Goal: Transaction & Acquisition: Subscribe to service/newsletter

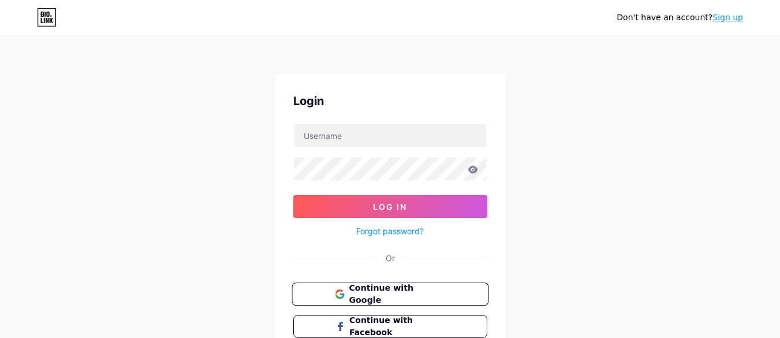
click at [423, 289] on span "Continue with Google" at bounding box center [397, 294] width 96 height 25
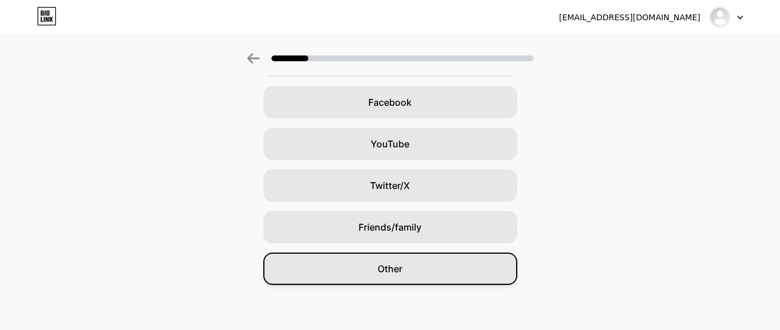
scroll to position [168, 0]
click at [414, 271] on div "Other" at bounding box center [390, 267] width 254 height 32
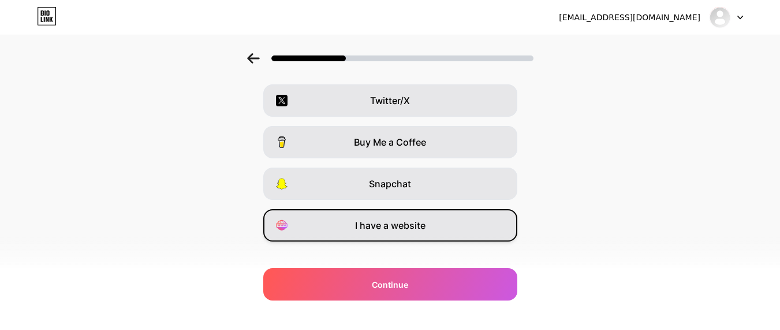
scroll to position [226, 0]
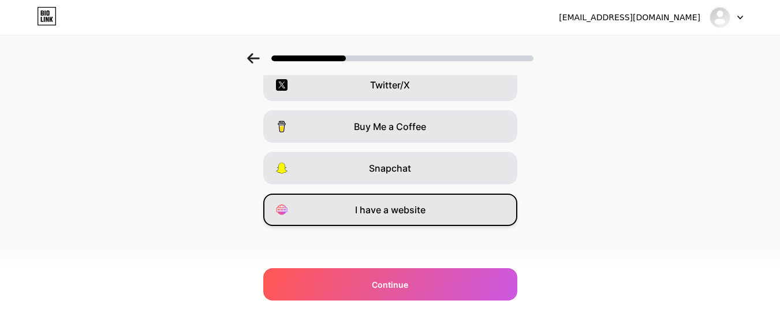
click at [403, 214] on span "I have a website" at bounding box center [390, 210] width 70 height 14
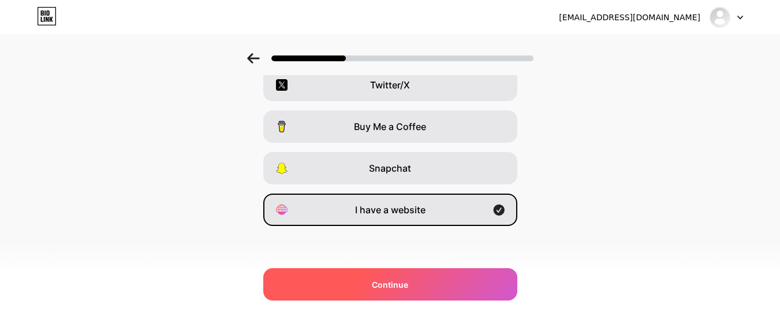
click at [398, 275] on div "Continue" at bounding box center [390, 284] width 254 height 32
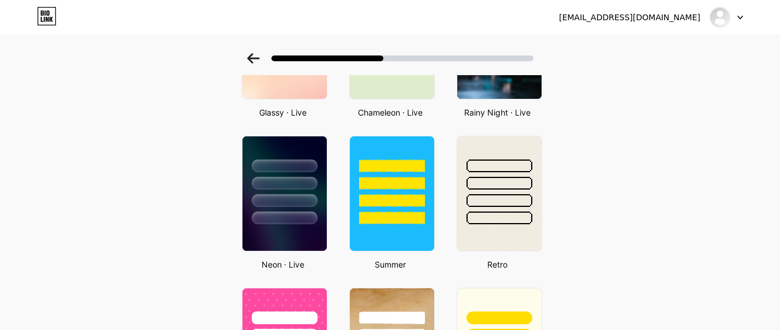
scroll to position [485, 0]
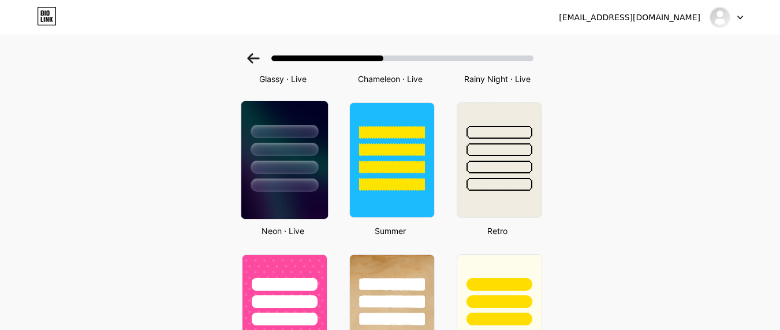
click at [296, 185] on div at bounding box center [284, 184] width 68 height 13
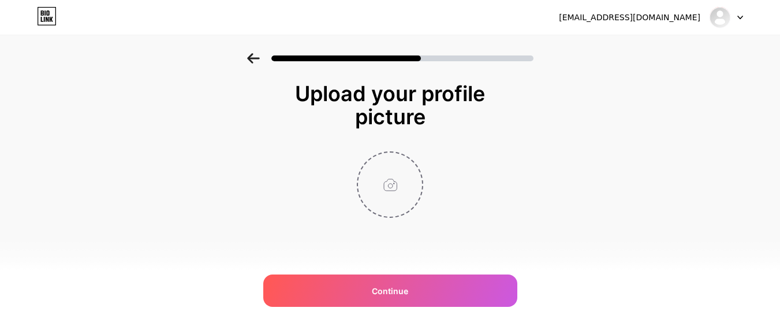
scroll to position [0, 0]
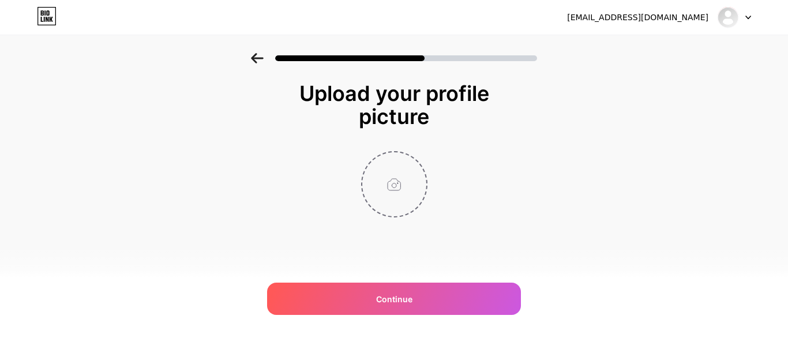
click at [388, 182] on input "file" at bounding box center [394, 184] width 64 height 64
type input "C:\fakepath\Untitled design (41).png"
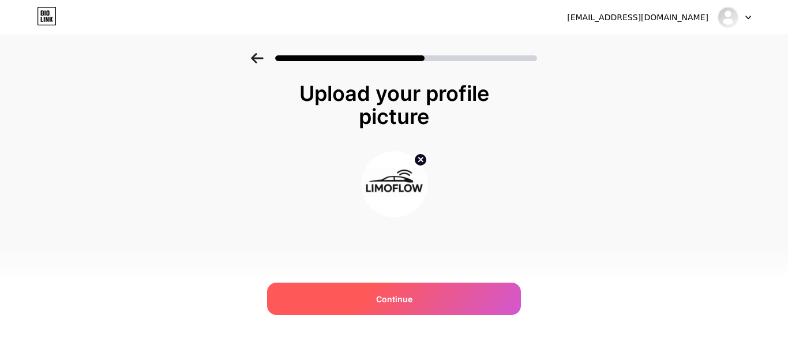
click at [411, 299] on span "Continue" at bounding box center [394, 299] width 36 height 12
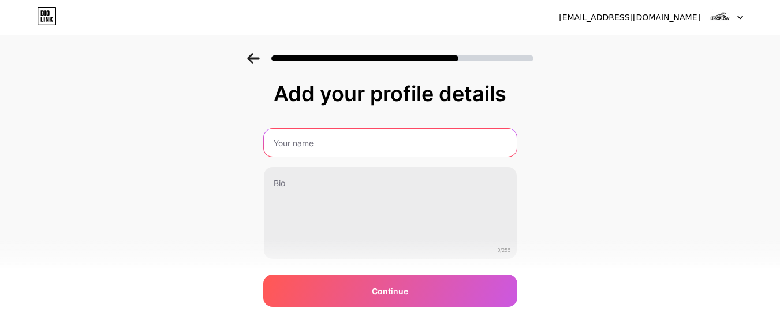
click at [389, 143] on input "text" at bounding box center [390, 143] width 253 height 28
type input "Limo Flow"
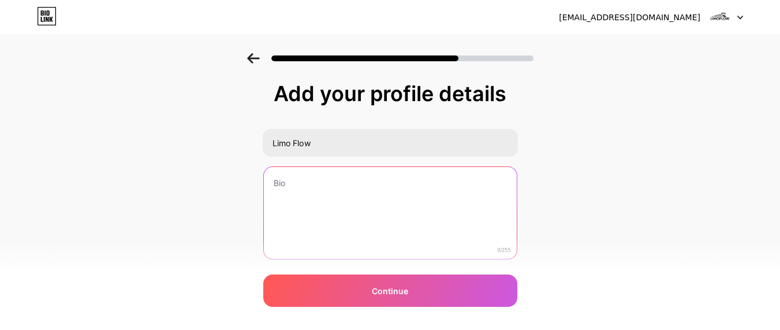
click at [361, 181] on textarea at bounding box center [390, 213] width 253 height 93
click at [367, 203] on textarea at bounding box center [389, 213] width 255 height 94
paste textarea "LimoFlow is an all-in-one, cloud-based platform built specifically for limousin…"
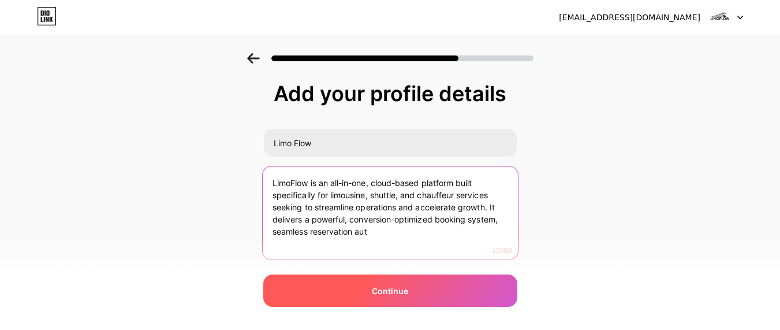
type textarea "LimoFlow is an all-in-one, cloud-based platform built specifically for limousin…"
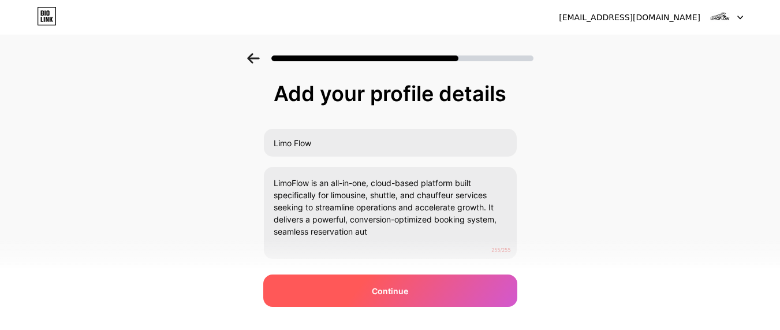
click at [393, 294] on span "Continue" at bounding box center [390, 291] width 36 height 12
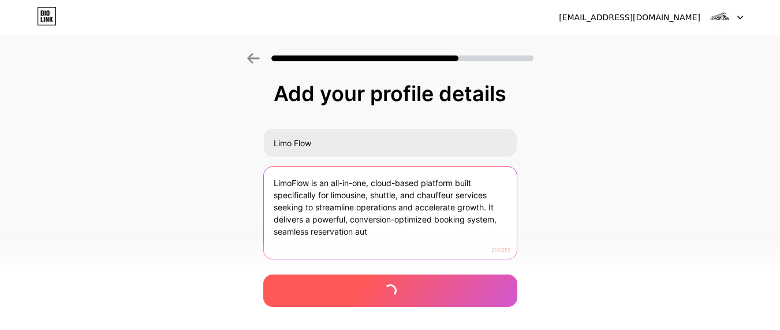
click at [387, 239] on textarea "LimoFlow is an all-in-one, cloud-based platform built specifically for limousin…" at bounding box center [390, 213] width 253 height 93
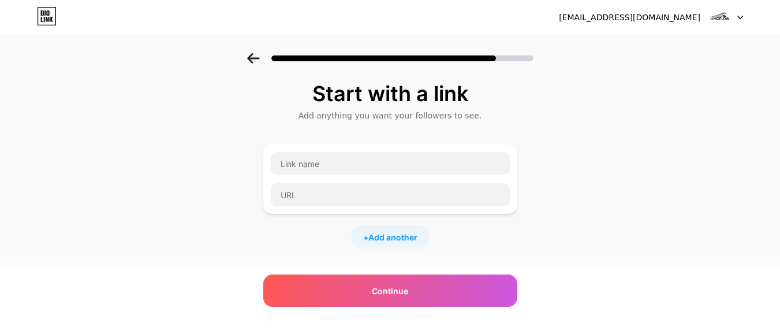
click at [254, 58] on icon at bounding box center [253, 58] width 12 height 10
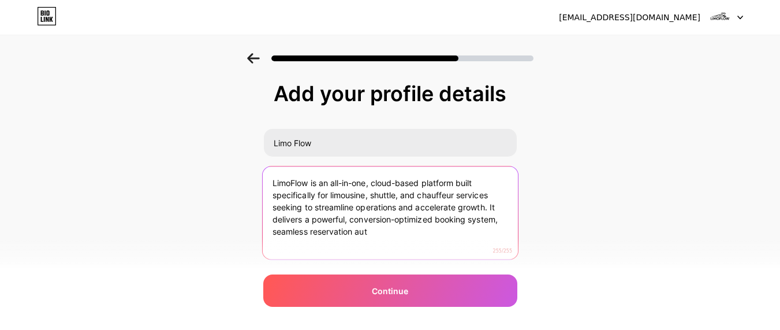
drag, startPoint x: 384, startPoint y: 236, endPoint x: 497, endPoint y: 207, distance: 117.4
click at [497, 207] on textarea "LimoFlow is an all-in-one, cloud-based platform built specifically for limousin…" at bounding box center [389, 213] width 255 height 94
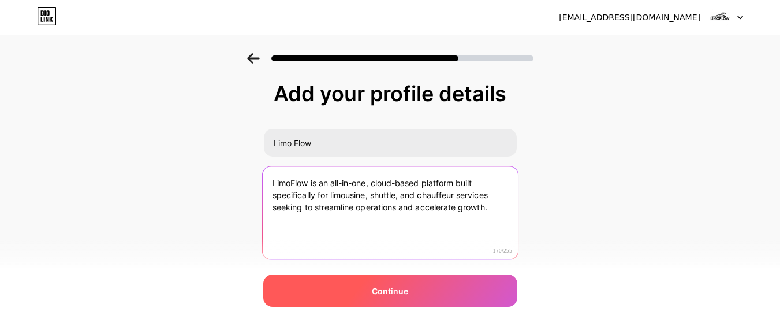
type textarea "LimoFlow is an all-in-one, cloud-based platform built specifically for limousin…"
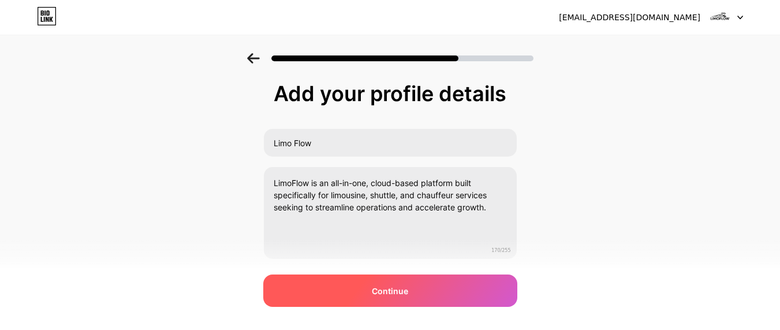
click at [485, 295] on div "Continue" at bounding box center [390, 290] width 254 height 32
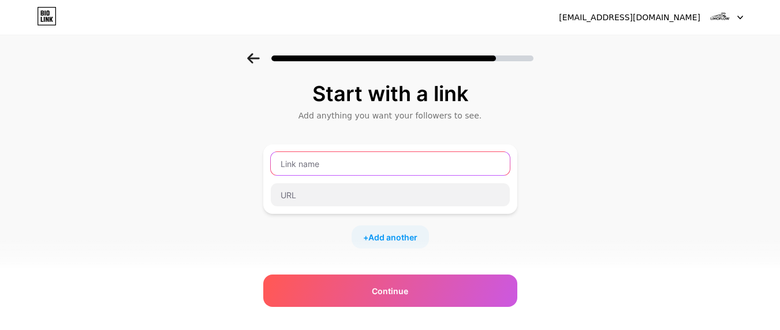
click at [356, 156] on input "text" at bounding box center [390, 163] width 239 height 23
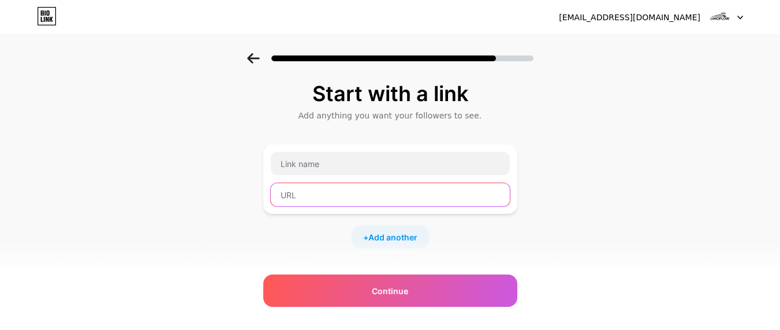
click at [334, 194] on input "text" at bounding box center [390, 194] width 239 height 23
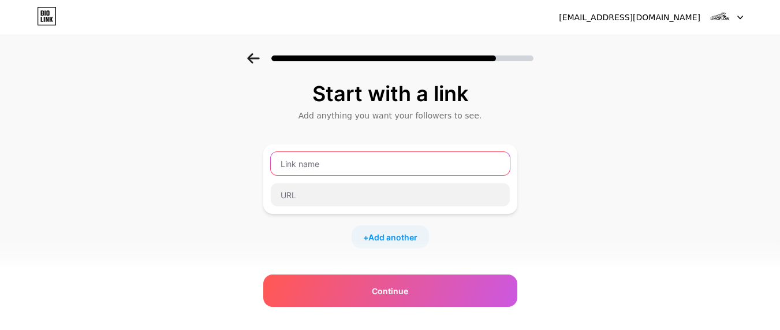
click at [310, 165] on input "text" at bounding box center [390, 163] width 239 height 23
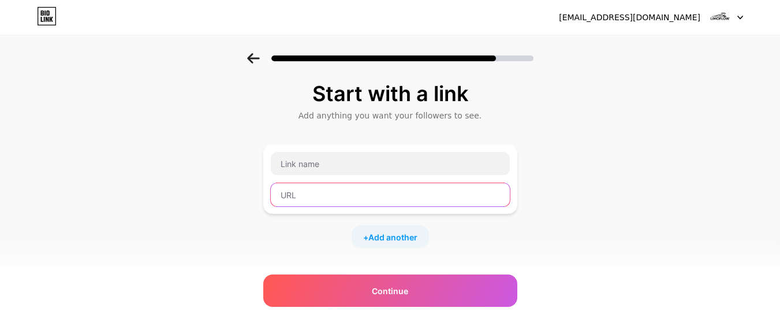
click at [316, 189] on input "text" at bounding box center [390, 194] width 239 height 23
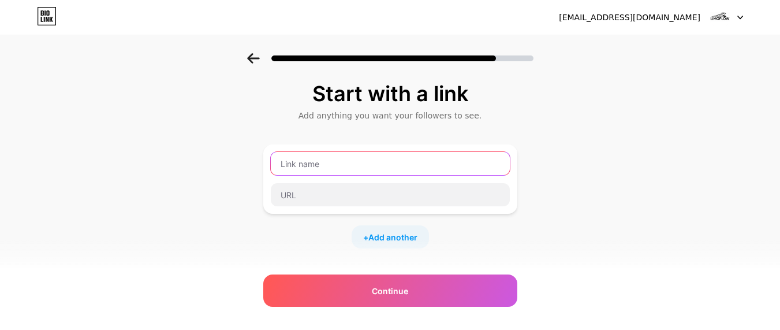
click at [328, 163] on input "text" at bounding box center [390, 163] width 239 height 23
paste input "How to Choose the Best Limousine Booking Software in 2025 | LimoFlow, Google Ad…"
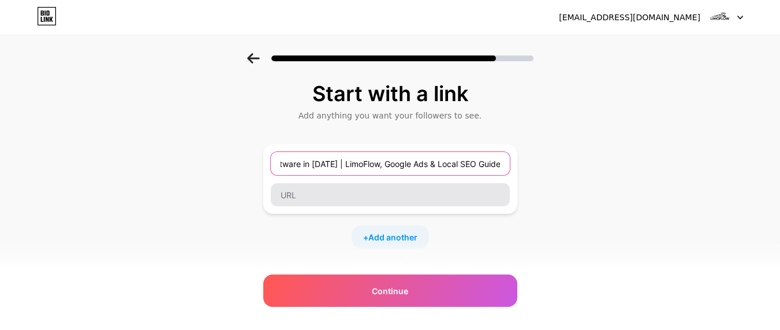
type input "How to Choose the Best Limousine Booking Software in 2025 | LimoFlow, Google Ad…"
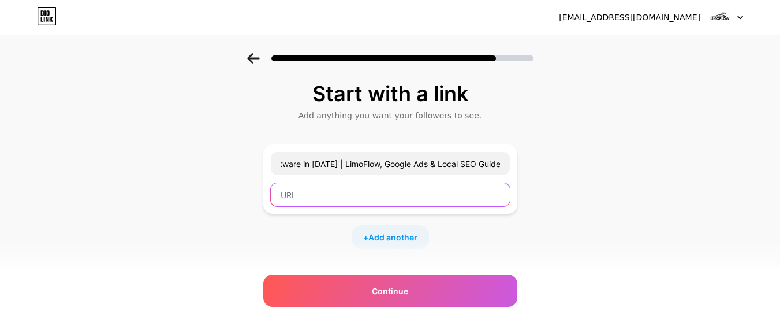
scroll to position [0, 0]
click at [331, 193] on input "text" at bounding box center [390, 194] width 239 height 23
paste input "https://limoflowsoftware.hashnode.dev/how-to-choose-the-best-limousine-booking-…"
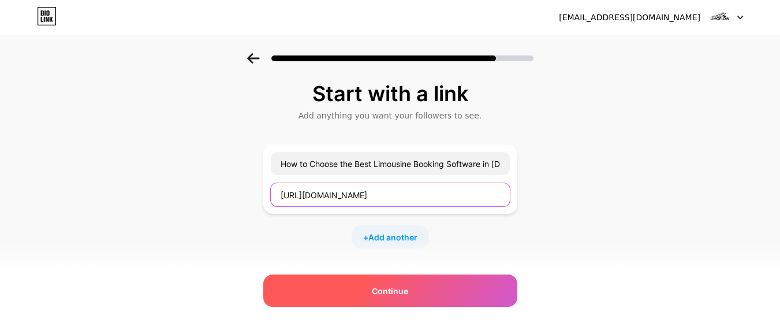
type input "https://limoflowsoftware.hashnode.dev/how-to-choose-the-best-limousine-booking-…"
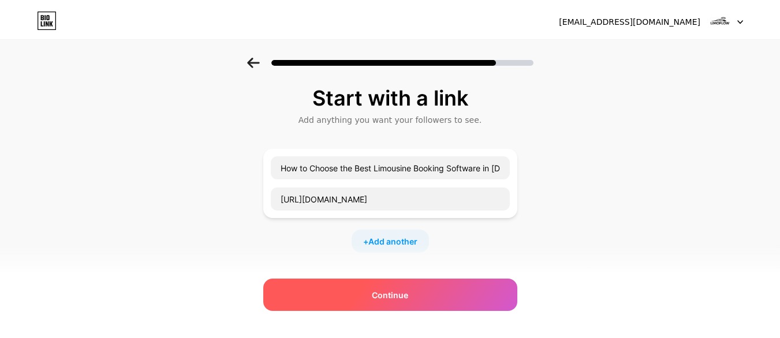
scroll to position [0, 0]
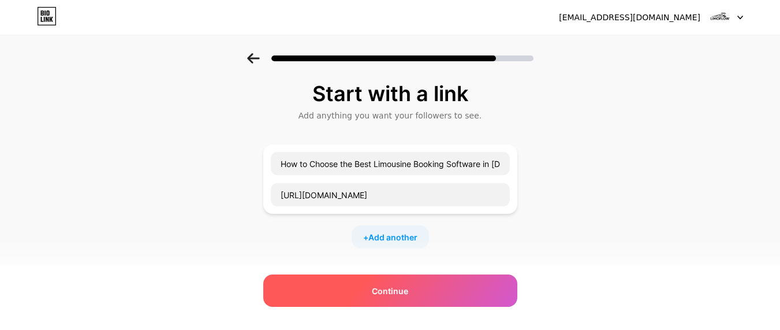
click at [376, 294] on span "Continue" at bounding box center [390, 291] width 36 height 12
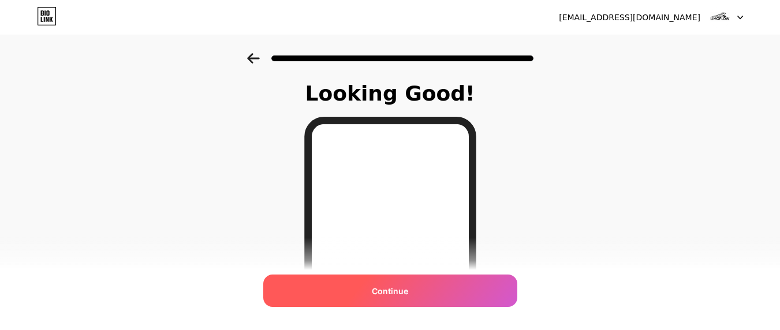
click at [418, 294] on div "Continue" at bounding box center [390, 290] width 254 height 32
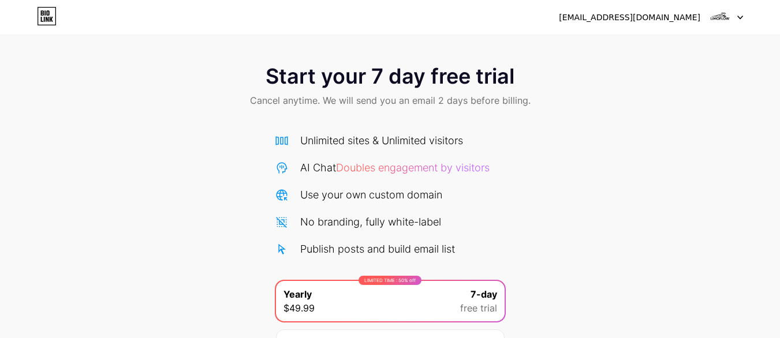
click at [571, 113] on div "Start your 7 day free trial Cancel anytime. We will send you an email 2 days be…" at bounding box center [390, 87] width 780 height 68
click at [46, 14] on icon at bounding box center [47, 16] width 20 height 18
click at [733, 16] on div at bounding box center [725, 17] width 33 height 21
click at [487, 58] on div "Start your 7 day free trial Cancel anytime. We will send you an email 2 days be…" at bounding box center [390, 87] width 780 height 68
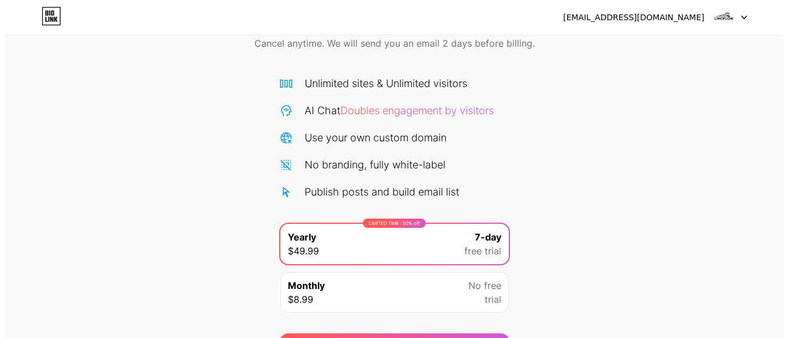
scroll to position [126, 0]
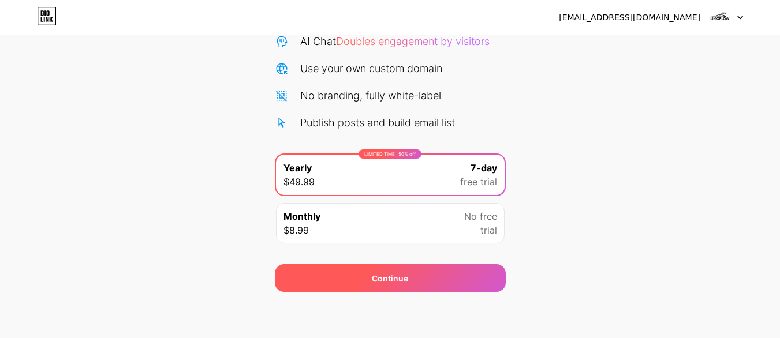
click at [396, 275] on div "Continue" at bounding box center [390, 278] width 36 height 12
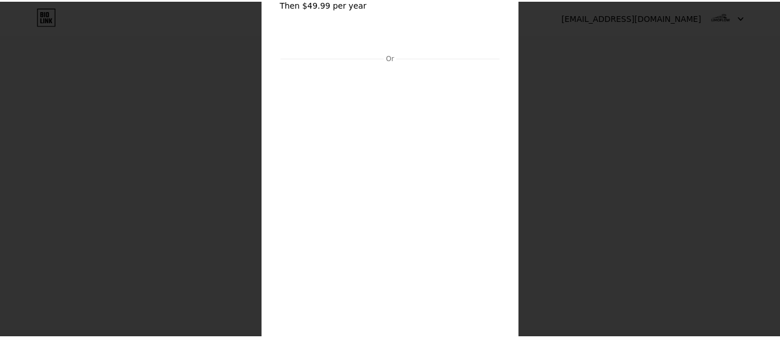
scroll to position [0, 0]
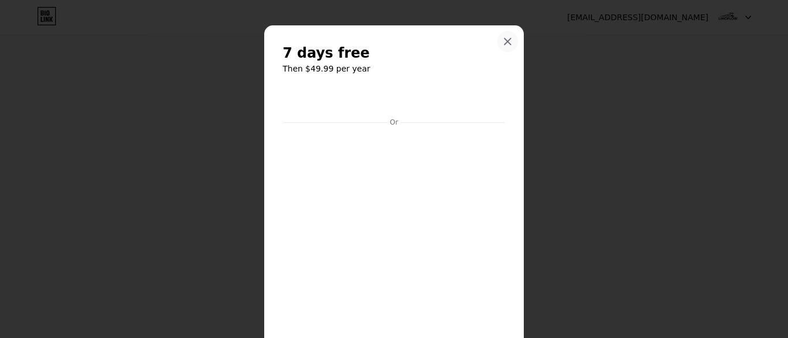
click at [506, 39] on icon at bounding box center [508, 42] width 6 height 6
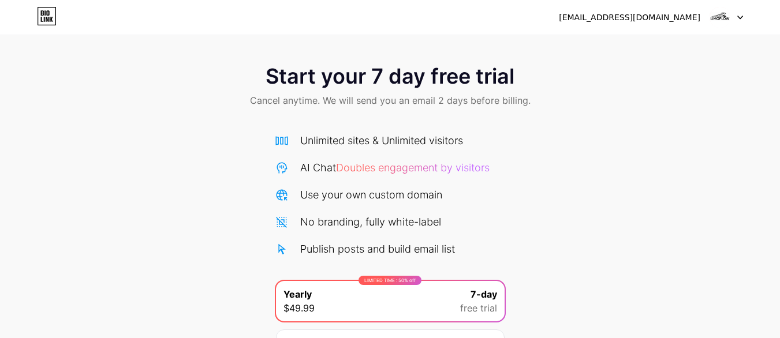
click at [602, 117] on div "Start your 7 day free trial Cancel anytime. We will send you an email 2 days be…" at bounding box center [390, 87] width 780 height 68
click at [668, 21] on div "[EMAIL_ADDRESS][DOMAIN_NAME]" at bounding box center [629, 18] width 141 height 12
click at [690, 18] on div "[EMAIL_ADDRESS][DOMAIN_NAME]" at bounding box center [629, 18] width 141 height 12
click at [724, 18] on img at bounding box center [720, 17] width 22 height 22
click at [545, 131] on div "Start your 7 day free trial Cancel anytime. We will send you an email 2 days be…" at bounding box center [390, 235] width 780 height 365
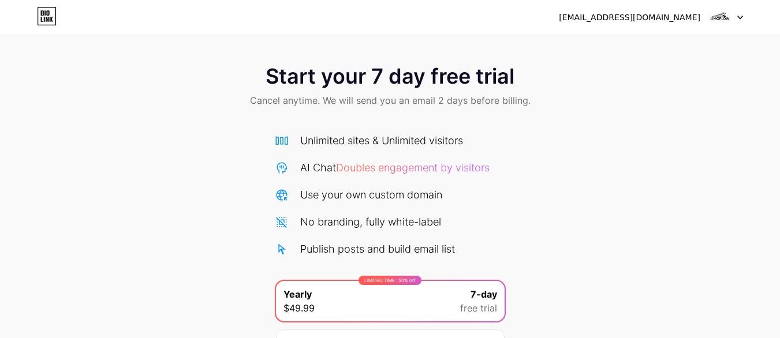
click at [387, 173] on span "Doubles engagement by visitors" at bounding box center [413, 168] width 154 height 12
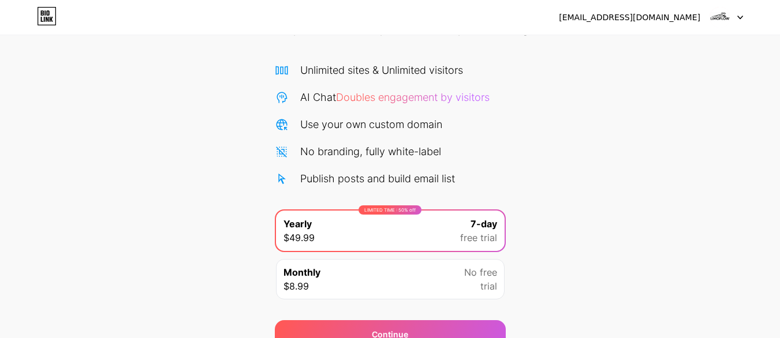
scroll to position [126, 0]
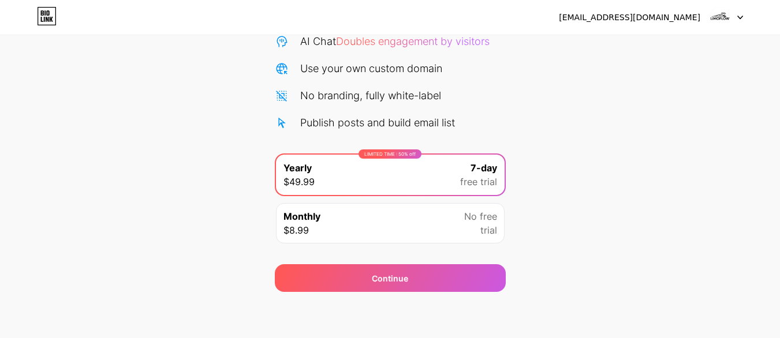
click at [52, 21] on icon at bounding box center [51, 19] width 3 height 5
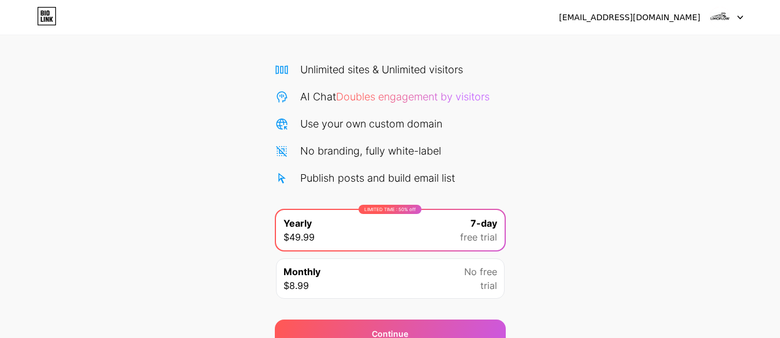
scroll to position [126, 0]
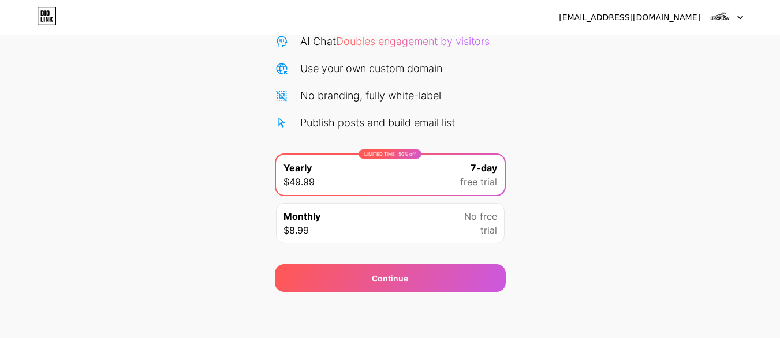
click at [637, 17] on div "[EMAIL_ADDRESS][DOMAIN_NAME]" at bounding box center [629, 18] width 141 height 12
click at [689, 18] on div "[EMAIL_ADDRESS][DOMAIN_NAME]" at bounding box center [629, 18] width 141 height 12
click at [720, 24] on img at bounding box center [720, 17] width 22 height 22
click at [728, 21] on img at bounding box center [720, 17] width 22 height 22
click at [738, 18] on icon at bounding box center [740, 18] width 6 height 4
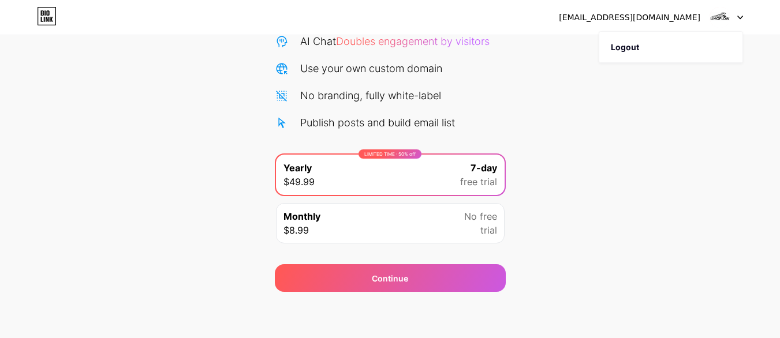
click at [738, 18] on icon at bounding box center [740, 18] width 6 height 4
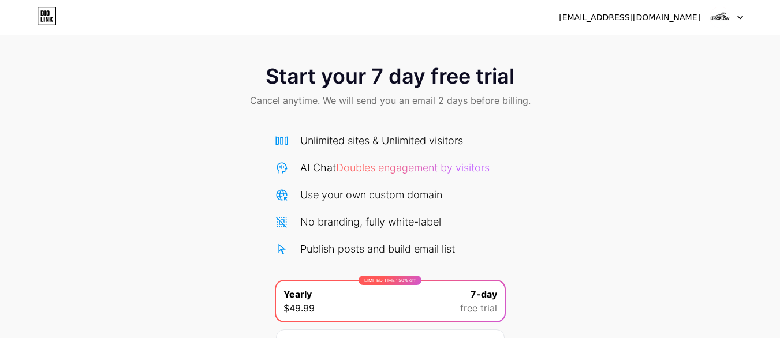
click at [660, 19] on div "[EMAIL_ADDRESS][DOMAIN_NAME]" at bounding box center [629, 18] width 141 height 12
click at [741, 17] on icon at bounding box center [740, 17] width 5 height 3
click at [636, 119] on div "Start your 7 day free trial Cancel anytime. We will send you an email 2 days be…" at bounding box center [390, 87] width 780 height 68
click at [323, 139] on div "Unlimited sites & Unlimited visitors" at bounding box center [381, 141] width 163 height 16
click at [42, 13] on icon at bounding box center [42, 12] width 3 height 5
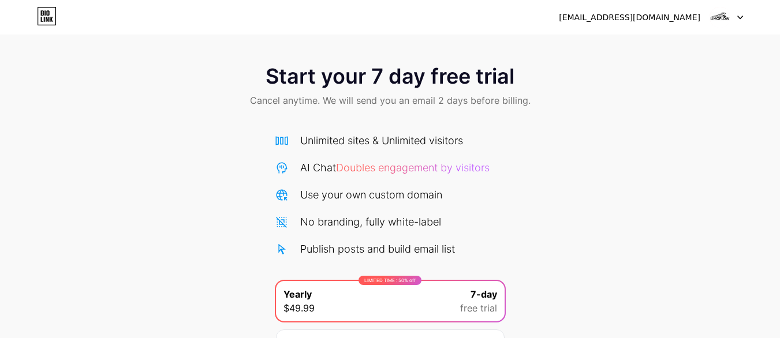
click at [742, 14] on div at bounding box center [725, 17] width 33 height 21
click at [669, 46] on li "Logout" at bounding box center [670, 47] width 143 height 31
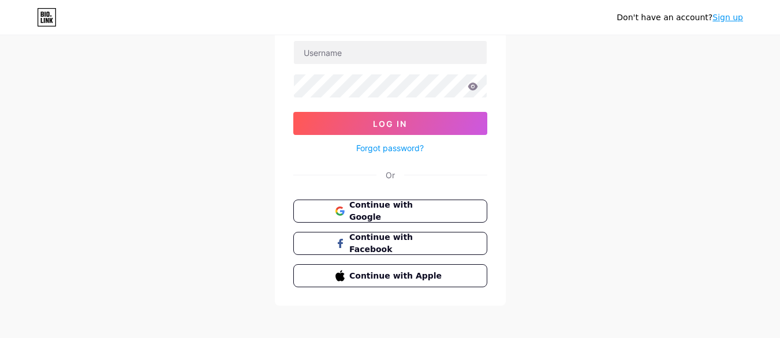
scroll to position [87, 0]
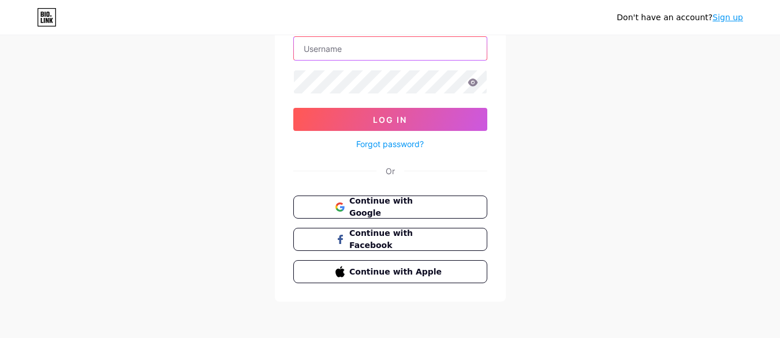
click at [380, 58] on input "text" at bounding box center [390, 48] width 193 height 23
type input "[EMAIL_ADDRESS][DOMAIN_NAME]"
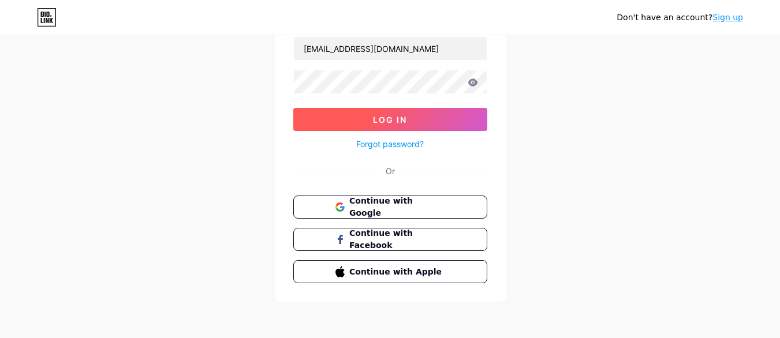
click at [371, 118] on button "Log In" at bounding box center [390, 119] width 194 height 23
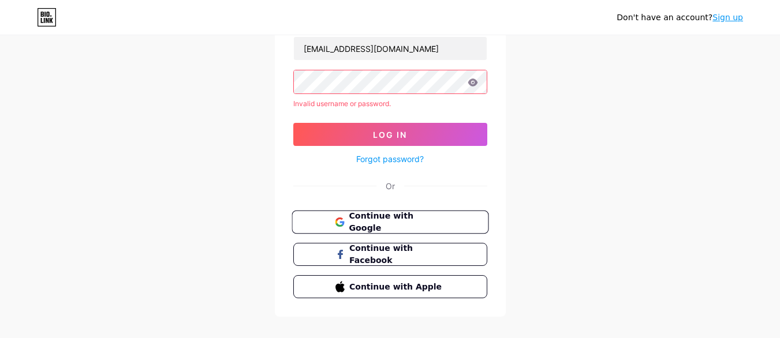
click at [370, 218] on span "Continue with Google" at bounding box center [397, 222] width 96 height 25
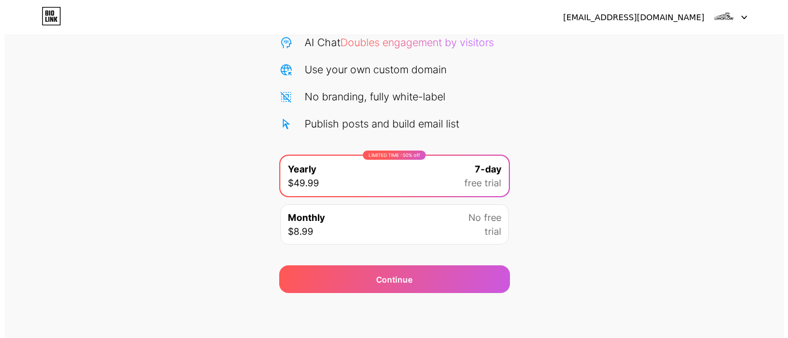
scroll to position [126, 0]
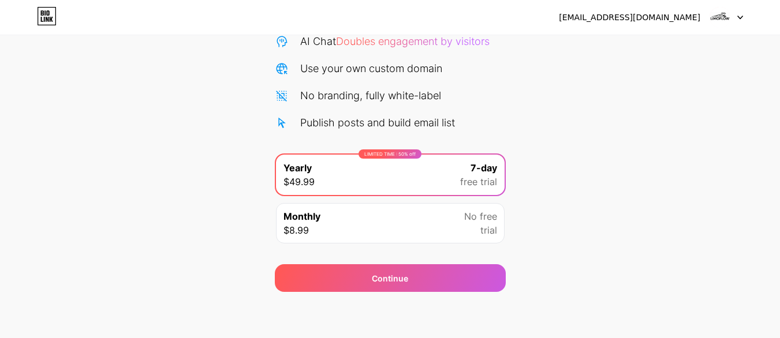
click at [399, 209] on div "Monthly $8.99 No free trial" at bounding box center [390, 223] width 229 height 40
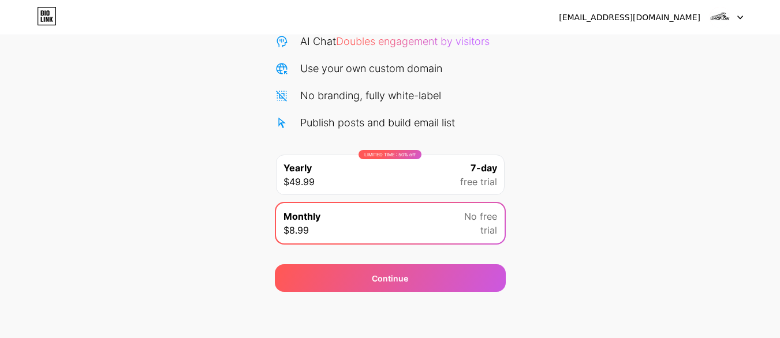
click at [418, 179] on div "LIMITED TIME : 50% off Yearly $49.99 7-day free trial" at bounding box center [390, 175] width 229 height 40
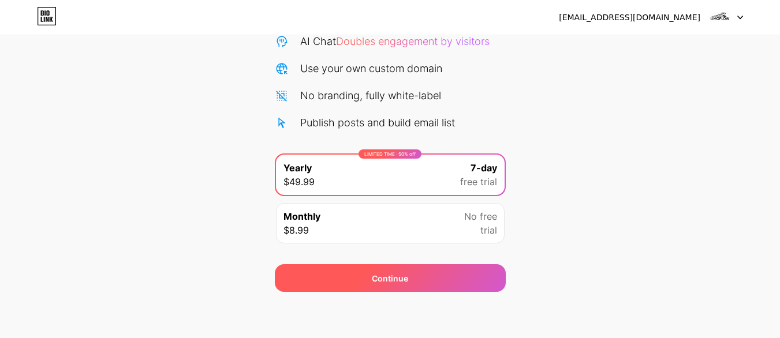
click at [392, 275] on div "Continue" at bounding box center [390, 278] width 36 height 12
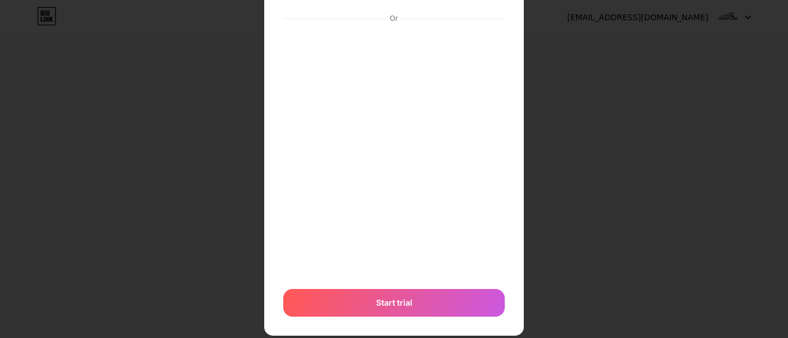
scroll to position [127, 0]
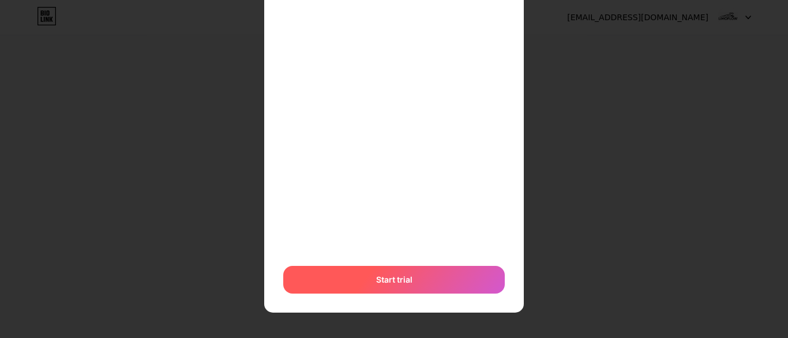
click at [389, 278] on span "Start trial" at bounding box center [394, 280] width 36 height 12
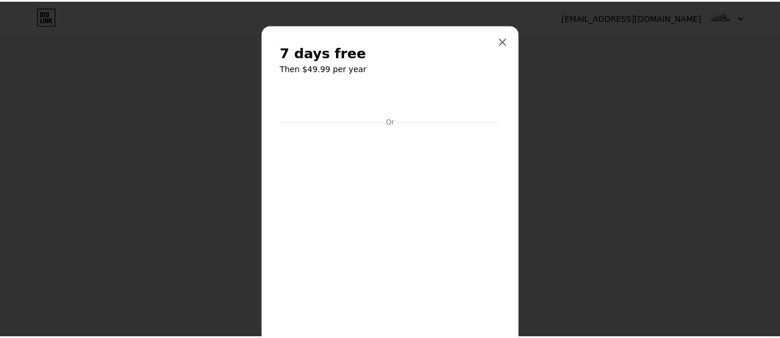
scroll to position [0, 0]
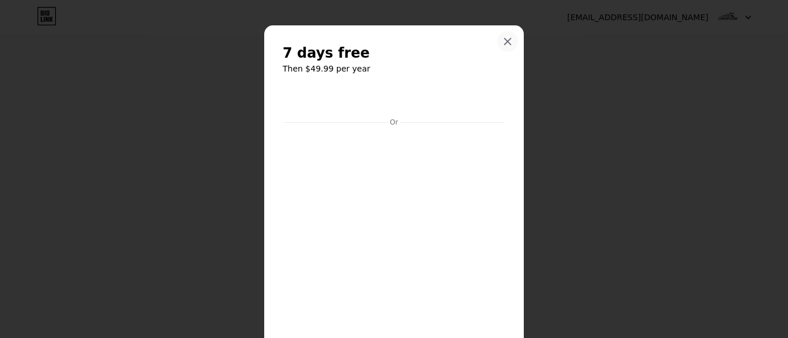
click at [503, 38] on icon at bounding box center [507, 41] width 9 height 9
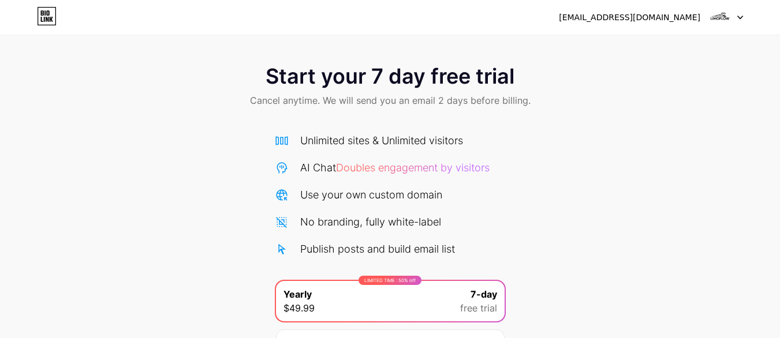
click at [663, 14] on div "[EMAIL_ADDRESS][DOMAIN_NAME]" at bounding box center [629, 18] width 141 height 12
click at [53, 14] on icon at bounding box center [47, 16] width 20 height 18
click at [731, 17] on div at bounding box center [725, 17] width 33 height 21
click at [648, 44] on li "Logout" at bounding box center [670, 47] width 143 height 31
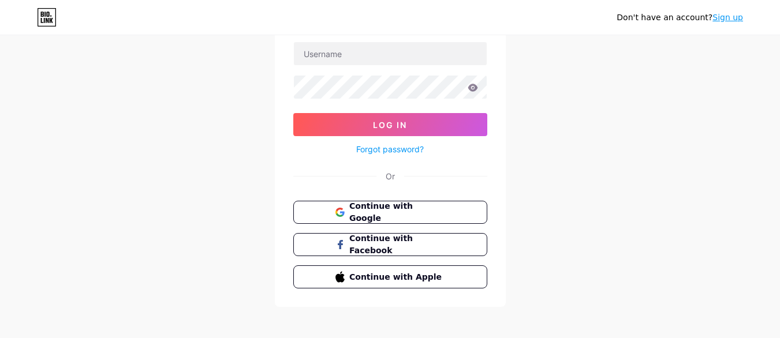
scroll to position [87, 0]
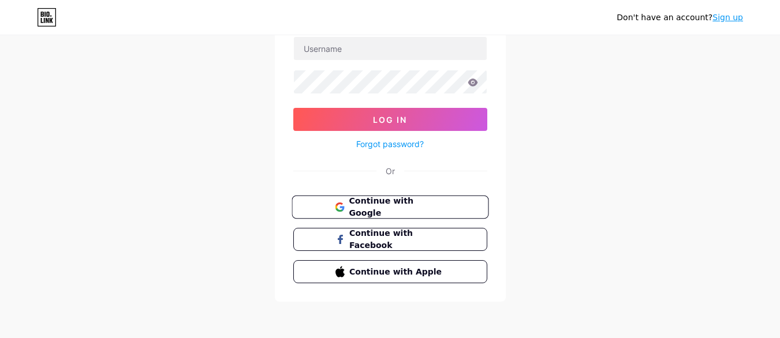
click at [392, 204] on span "Continue with Google" at bounding box center [397, 207] width 96 height 25
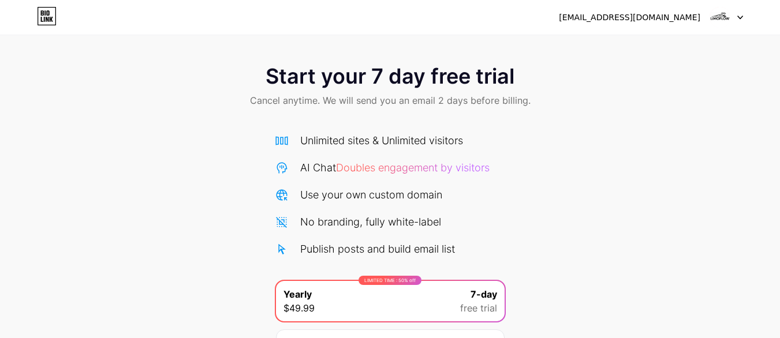
click at [391, 161] on div "AI Chat Doubles engagement by visitors" at bounding box center [394, 168] width 189 height 16
click at [391, 163] on span "Doubles engagement by visitors" at bounding box center [413, 168] width 154 height 12
click at [418, 124] on div "Unlimited sites & Unlimited visitors AI Chat Doubles engagement by visitors Use…" at bounding box center [390, 249] width 231 height 256
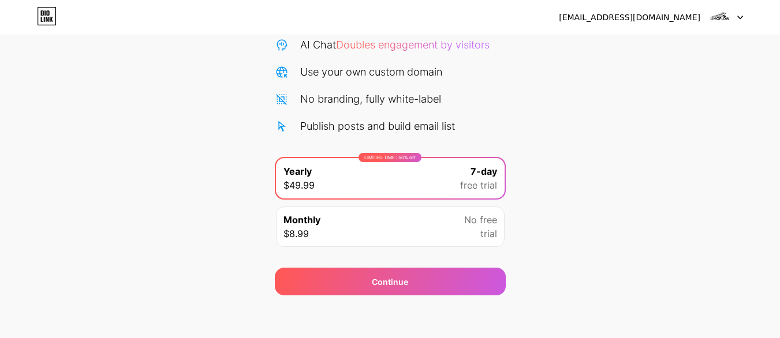
scroll to position [126, 0]
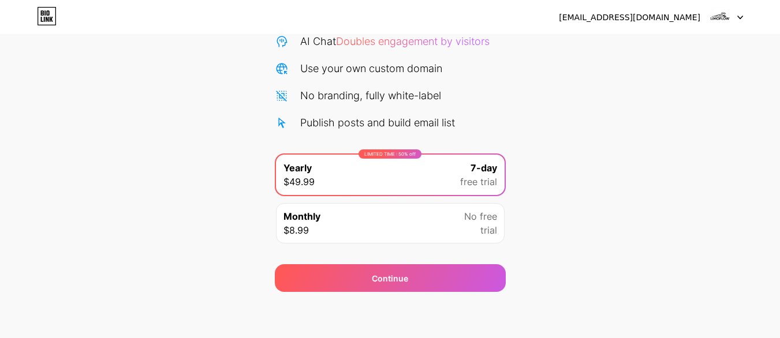
click at [399, 208] on div "Monthly $8.99 No free trial" at bounding box center [390, 223] width 229 height 40
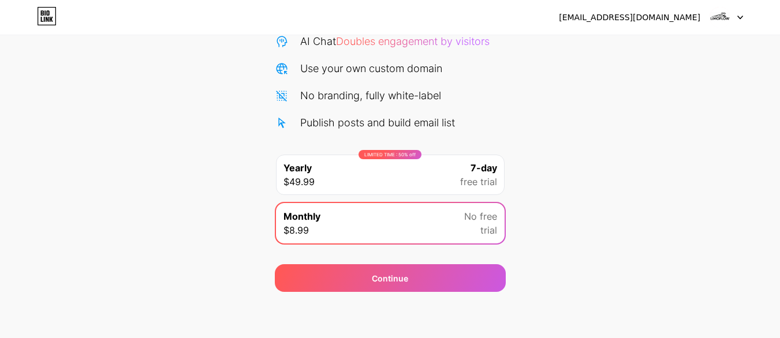
click at [463, 186] on span "free trial" at bounding box center [478, 182] width 37 height 14
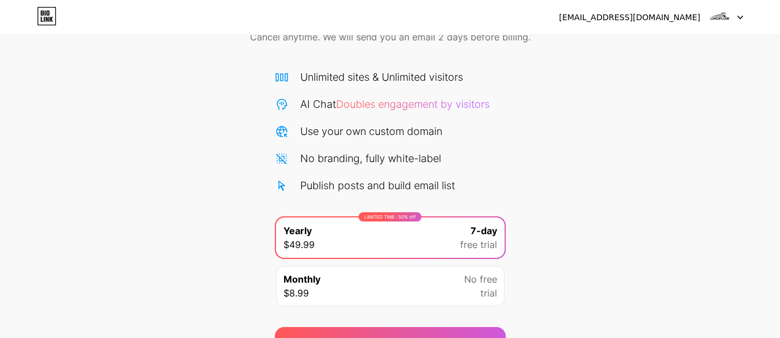
scroll to position [0, 0]
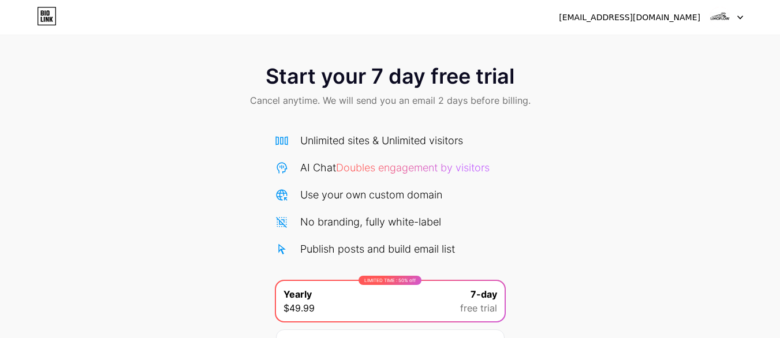
click at [53, 13] on icon at bounding box center [47, 16] width 20 height 18
click at [638, 20] on div "[EMAIL_ADDRESS][DOMAIN_NAME]" at bounding box center [629, 18] width 141 height 12
click at [727, 23] on img at bounding box center [720, 17] width 22 height 22
click at [653, 41] on li "Logout" at bounding box center [670, 47] width 143 height 31
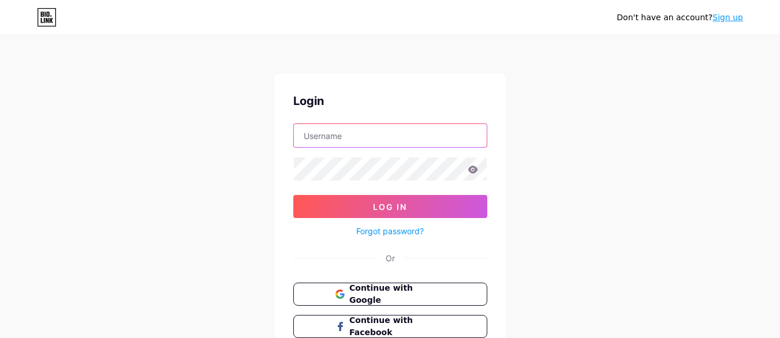
click at [391, 137] on input "text" at bounding box center [390, 135] width 193 height 23
click at [410, 228] on link "Forgot password?" at bounding box center [390, 231] width 68 height 12
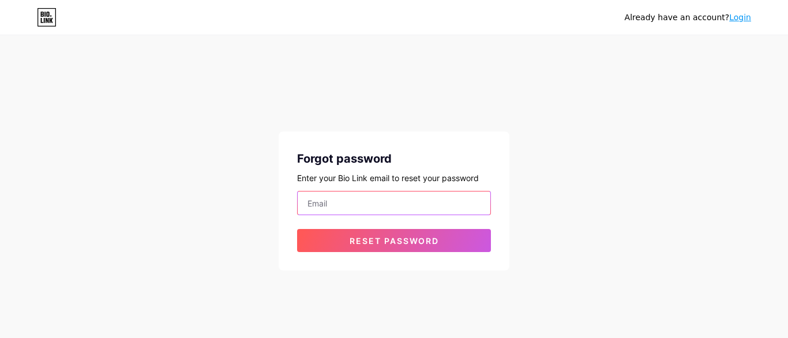
click at [361, 201] on input "email" at bounding box center [394, 203] width 193 height 23
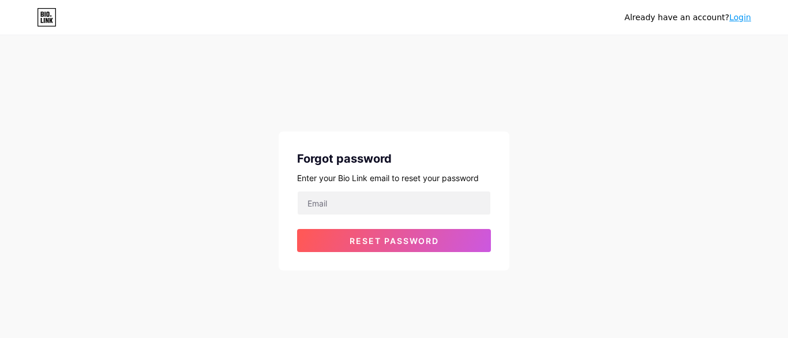
click at [156, 201] on div "Already have an account? Login Forgot password Enter your Bio Link email to res…" at bounding box center [394, 154] width 788 height 308
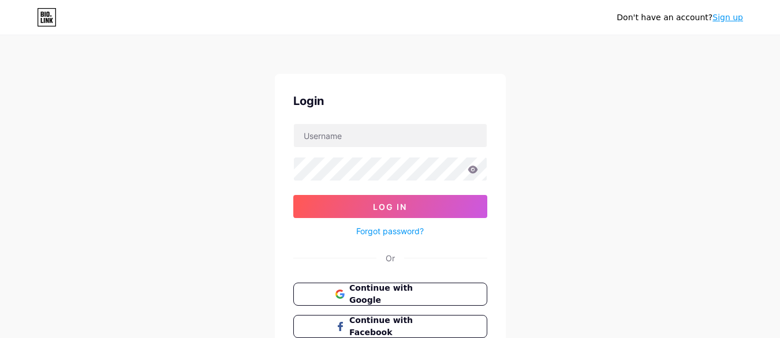
click at [739, 20] on link "Sign up" at bounding box center [727, 17] width 31 height 9
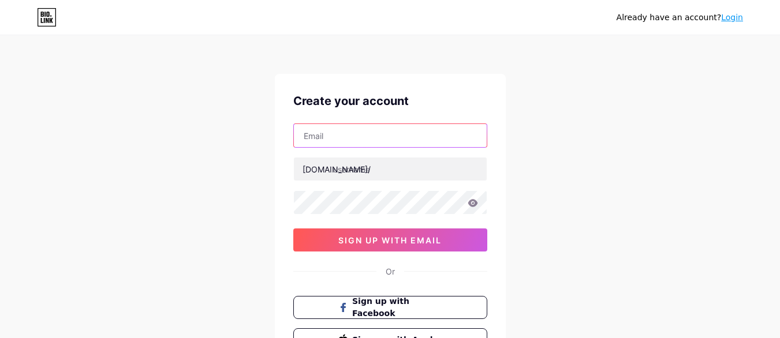
click at [342, 143] on input "text" at bounding box center [390, 135] width 193 height 23
type input "[EMAIL_ADDRESS][DOMAIN_NAME]"
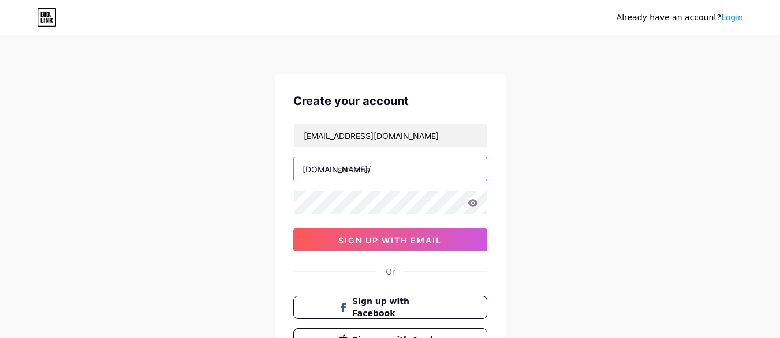
click at [339, 177] on input "text" at bounding box center [390, 169] width 193 height 23
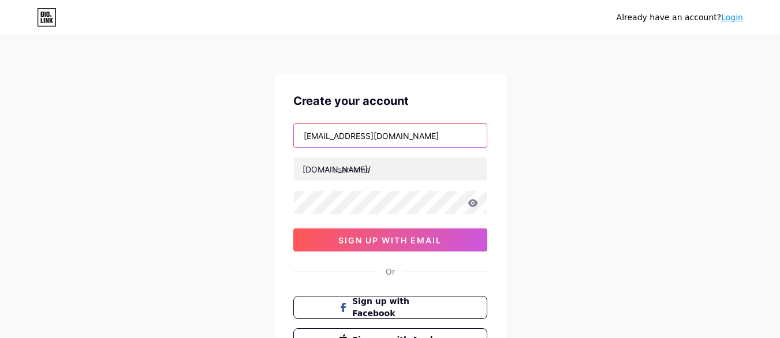
drag, startPoint x: 349, startPoint y: 135, endPoint x: 293, endPoint y: 138, distance: 55.5
click at [294, 138] on input "[EMAIL_ADDRESS][DOMAIN_NAME]" at bounding box center [390, 135] width 193 height 23
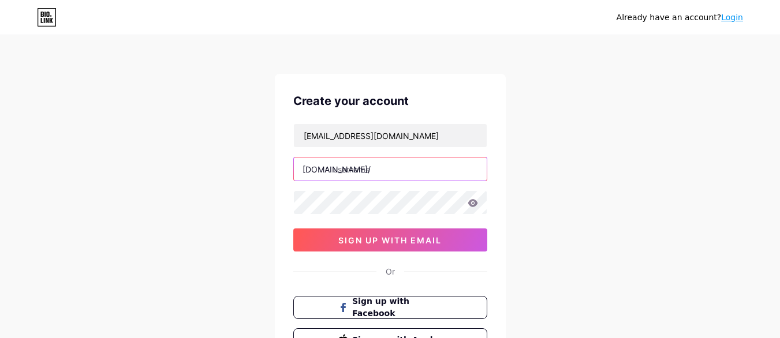
click at [358, 167] on input "text" at bounding box center [390, 169] width 193 height 23
paste input "limoflowseo"
click at [387, 175] on input "limoflowseo" at bounding box center [390, 169] width 193 height 23
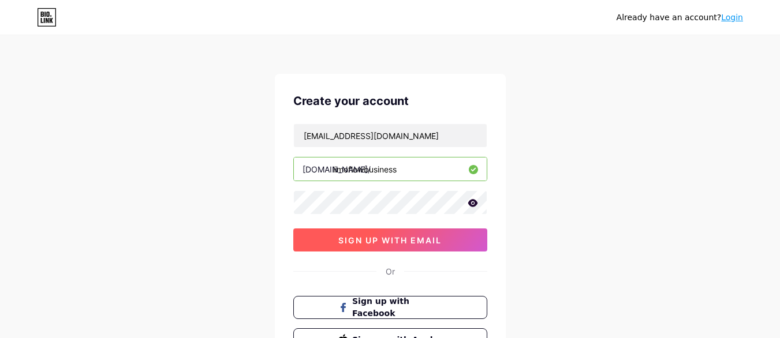
type input "limoflowbusiness"
click at [411, 245] on button "sign up with email" at bounding box center [390, 240] width 194 height 23
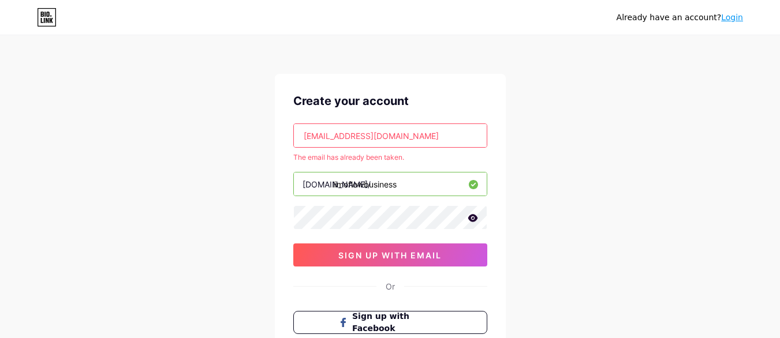
click at [46, 13] on icon at bounding box center [44, 14] width 1 height 5
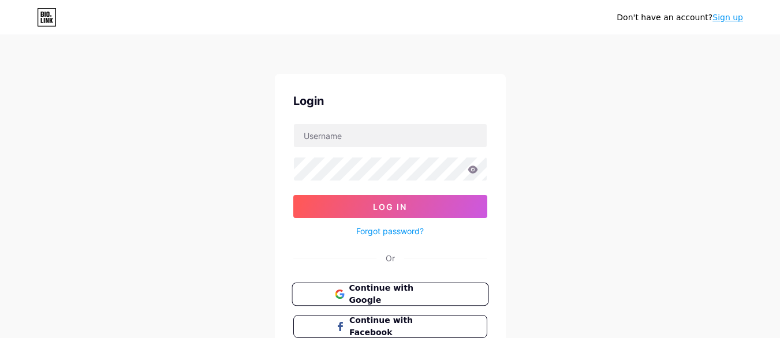
click at [398, 293] on span "Continue with Google" at bounding box center [397, 294] width 96 height 25
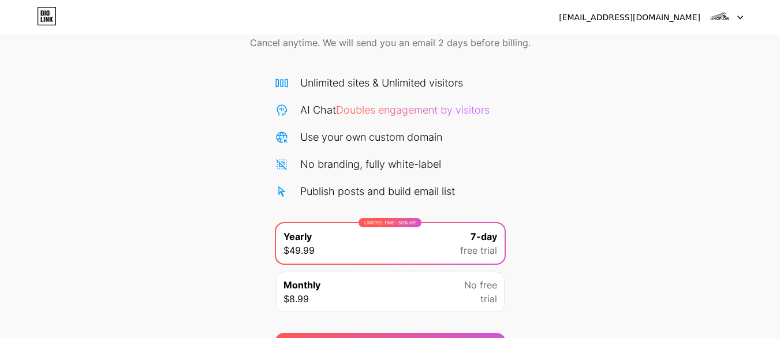
scroll to position [126, 0]
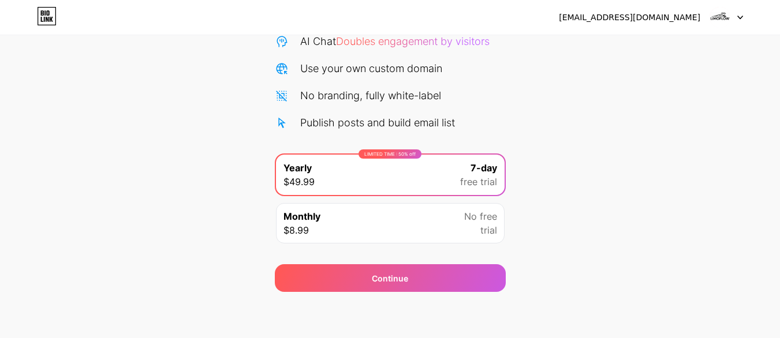
click at [376, 186] on div "LIMITED TIME : 50% off Yearly $49.99 7-day free trial" at bounding box center [390, 175] width 229 height 40
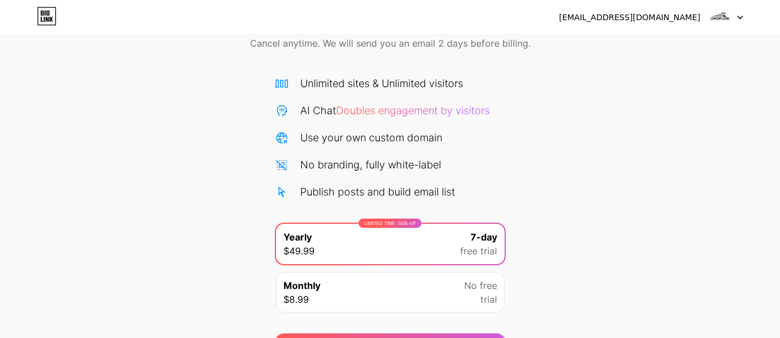
click at [660, 16] on div "[EMAIL_ADDRESS][DOMAIN_NAME]" at bounding box center [629, 18] width 141 height 12
